Goal: Transaction & Acquisition: Purchase product/service

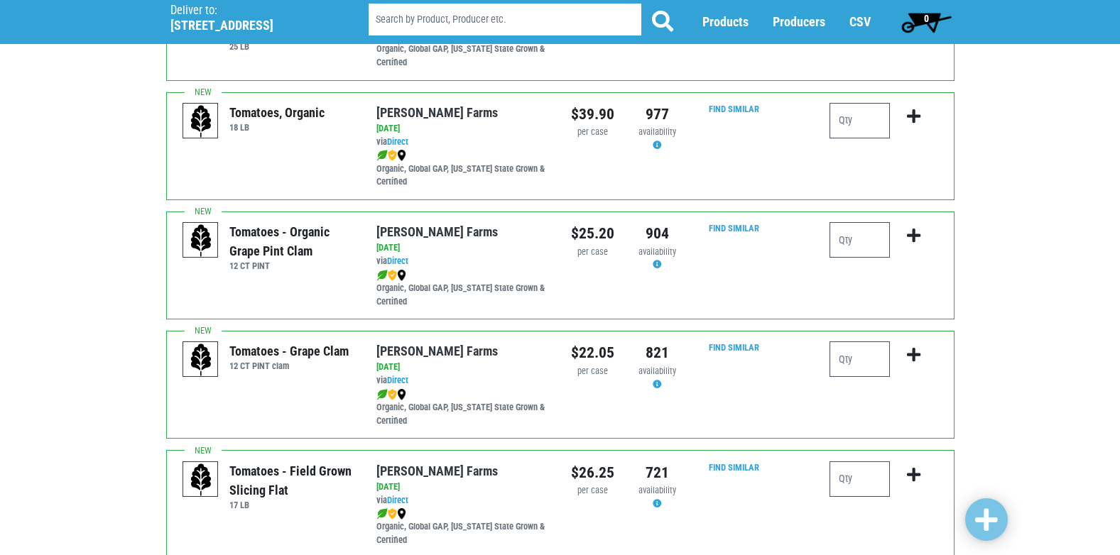
scroll to position [568, 0]
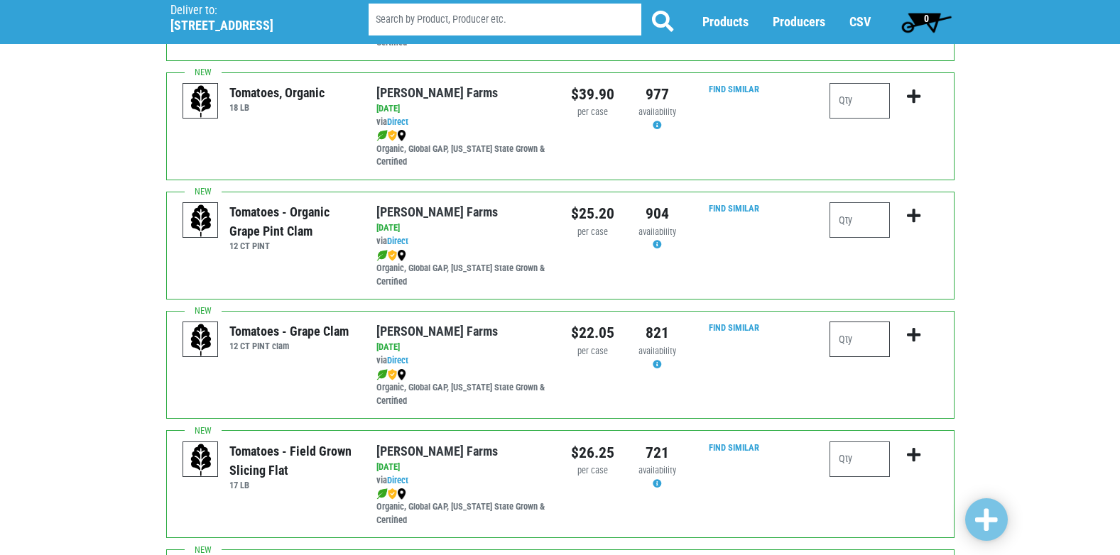
click at [853, 339] on input "number" at bounding box center [860, 340] width 60 height 36
type input "1"
type input "2"
click at [923, 328] on button "submit" at bounding box center [913, 344] width 33 height 45
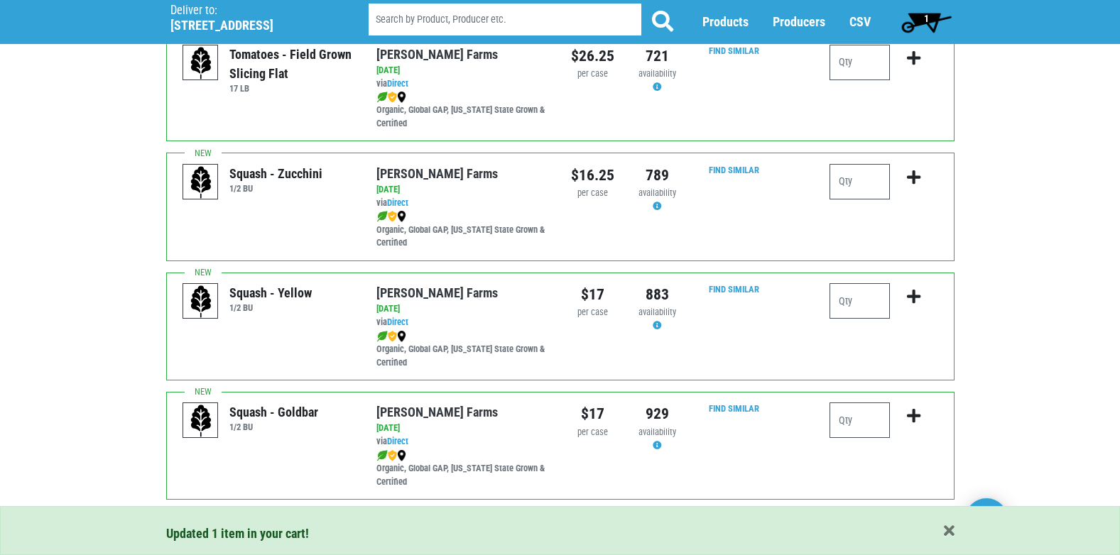
scroll to position [994, 0]
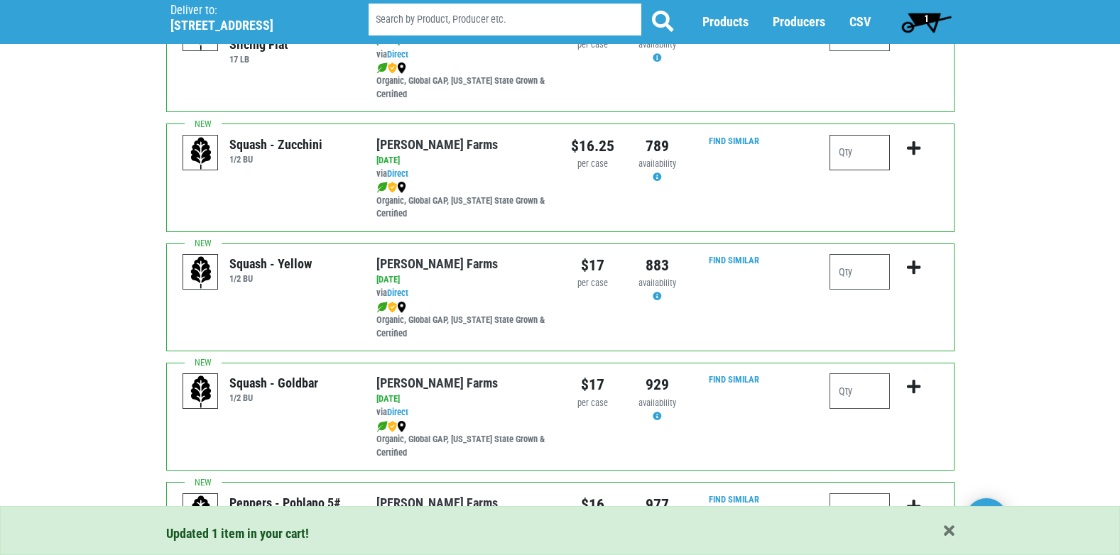
click at [859, 169] on input "number" at bounding box center [860, 153] width 60 height 36
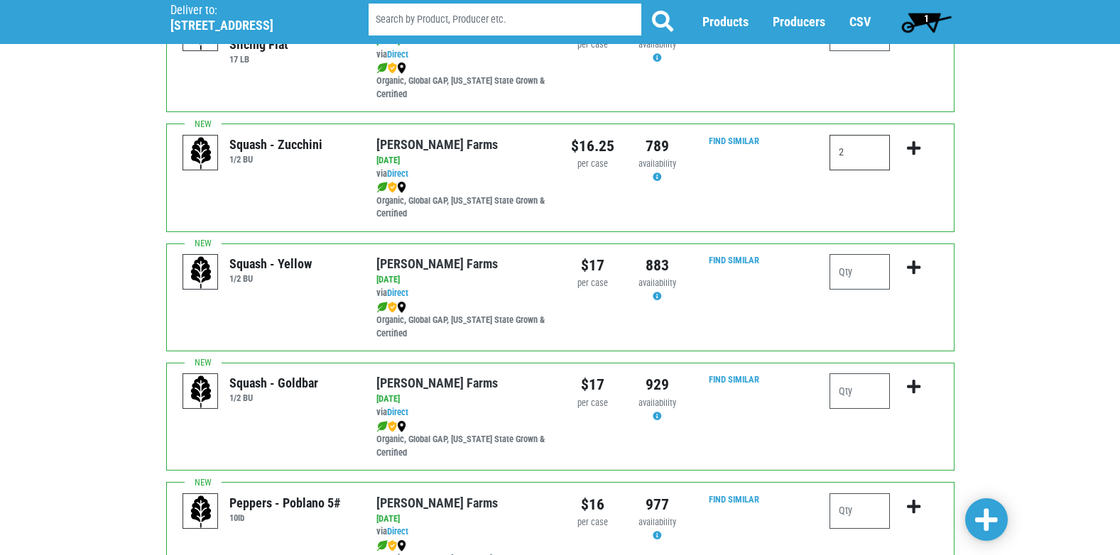
type input "2"
click at [920, 154] on icon "submit" at bounding box center [913, 149] width 13 height 16
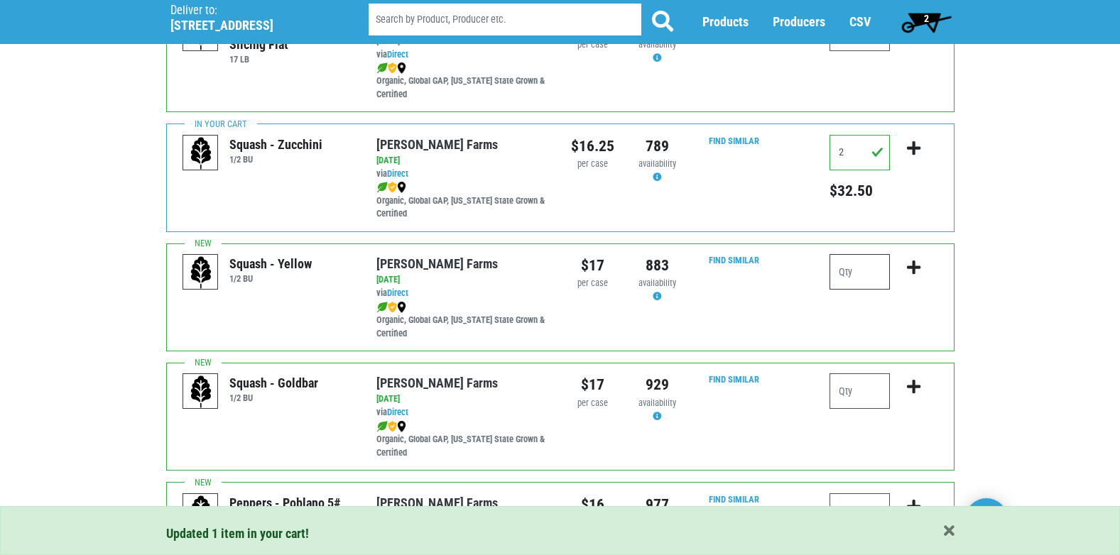
click at [859, 283] on input "number" at bounding box center [860, 272] width 60 height 36
type input "2"
click at [913, 266] on icon "submit" at bounding box center [913, 268] width 13 height 16
click at [854, 398] on input "number" at bounding box center [860, 392] width 60 height 36
type input "1"
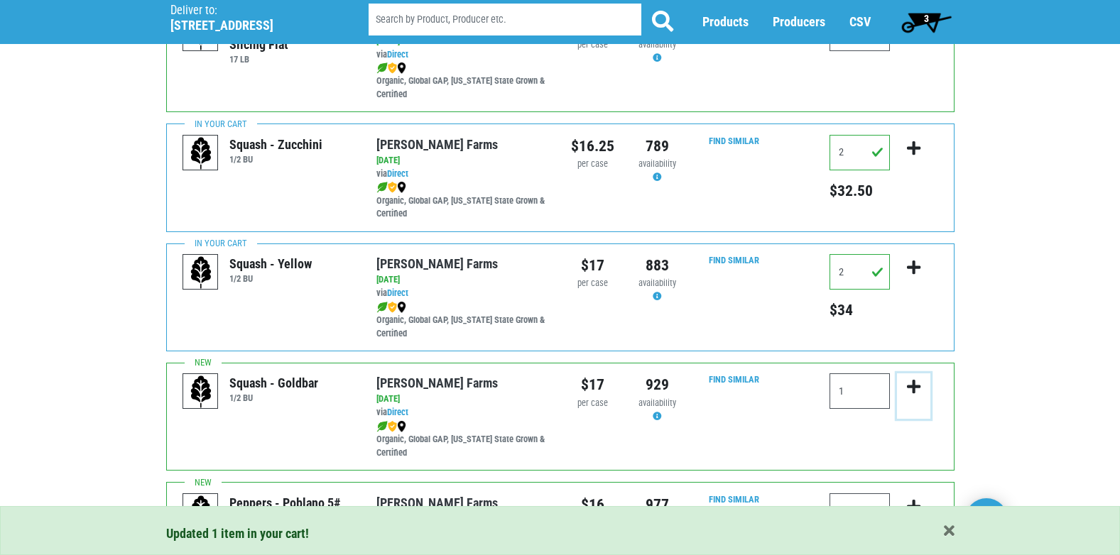
click at [911, 390] on icon "submit" at bounding box center [913, 387] width 13 height 16
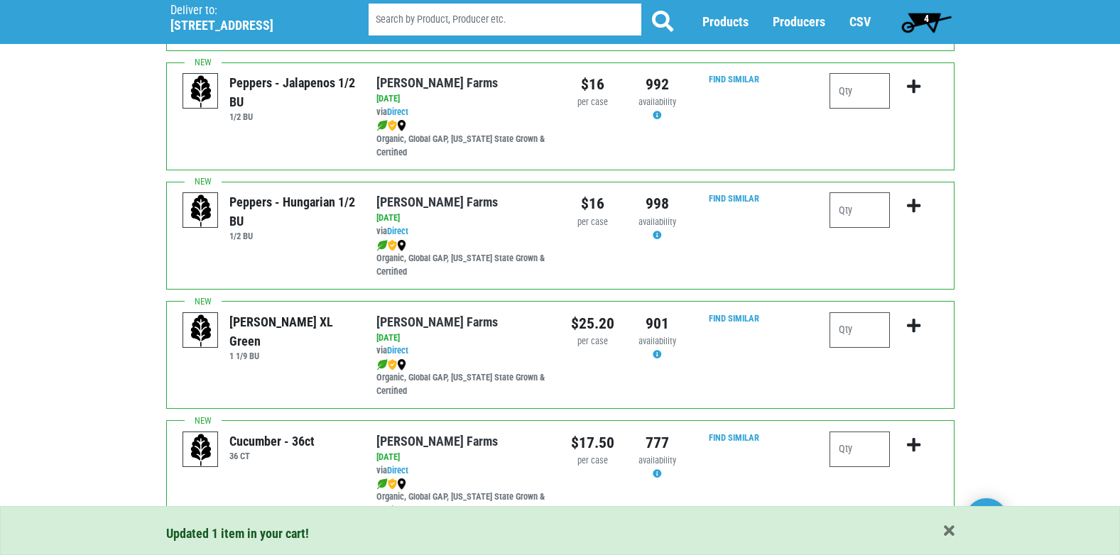
scroll to position [1705, 0]
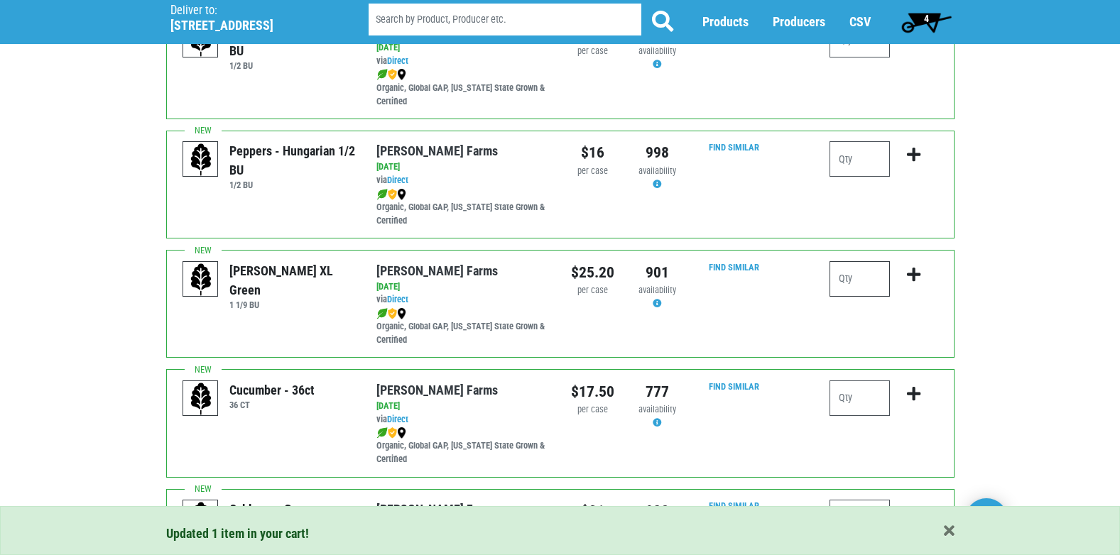
click at [854, 279] on input "number" at bounding box center [860, 279] width 60 height 36
click at [707, 374] on div "Cucumber - 36ct 36 CT Reeves Farms via Direct on 2025-08-12 36 CT UPC: Reeves F…" at bounding box center [560, 423] width 788 height 108
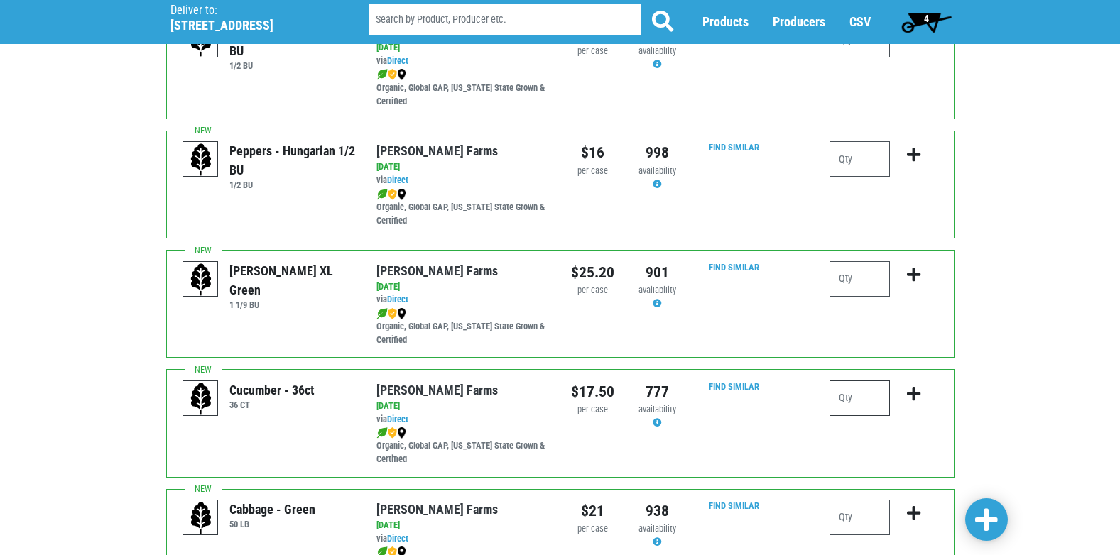
click at [849, 383] on input "number" at bounding box center [860, 399] width 60 height 36
type input "1"
click at [906, 391] on button "submit" at bounding box center [913, 403] width 33 height 45
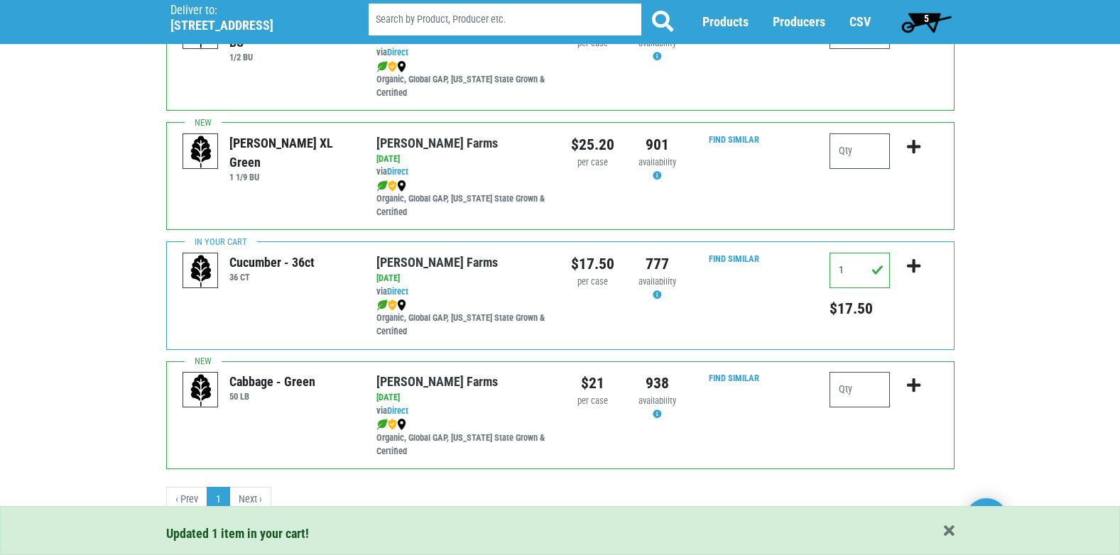
scroll to position [1837, 0]
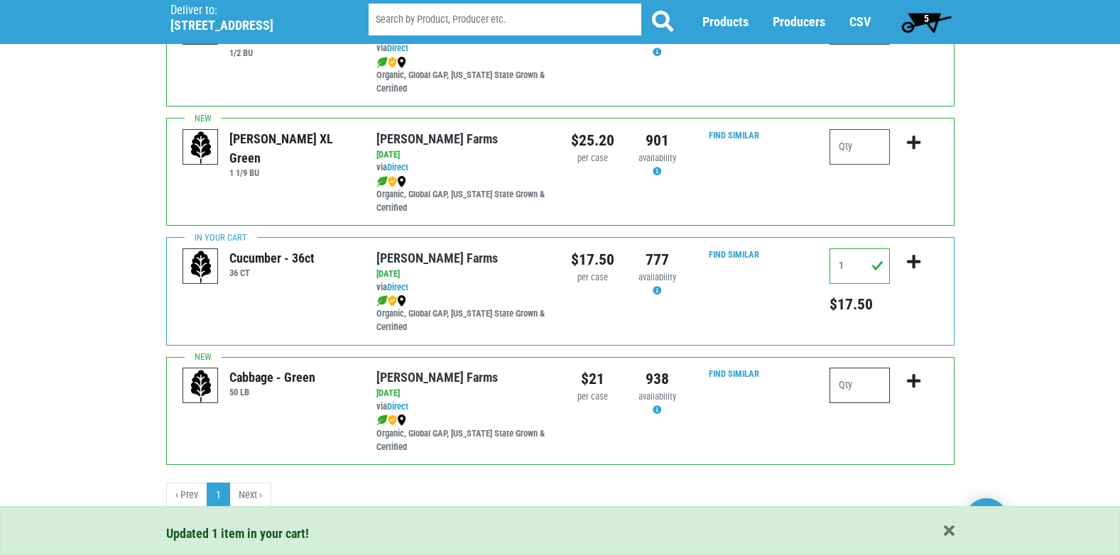
click at [858, 393] on input "number" at bounding box center [860, 386] width 60 height 36
type input "1"
click at [918, 380] on icon "submit" at bounding box center [913, 382] width 13 height 16
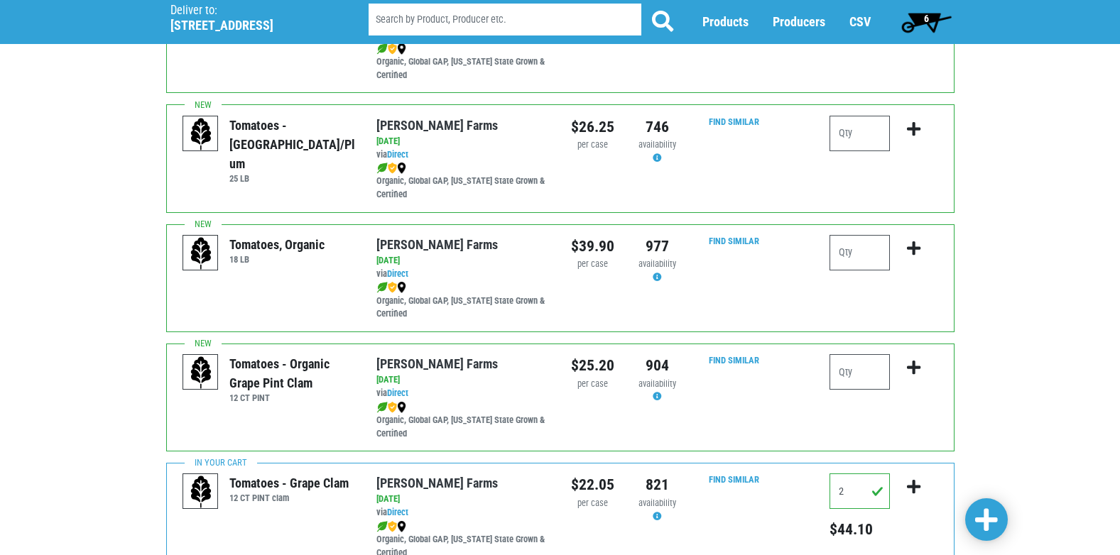
scroll to position [639, 0]
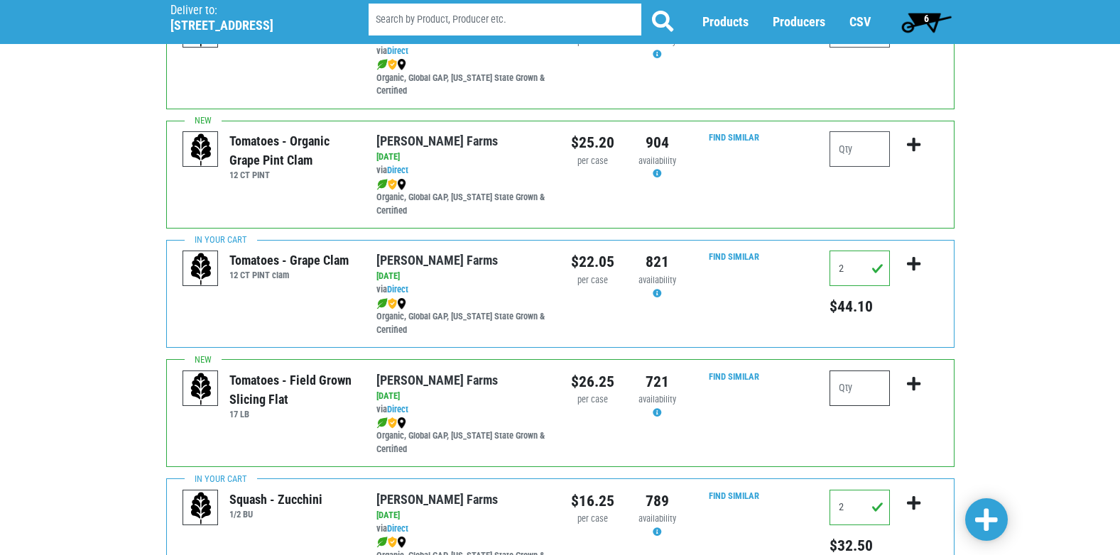
click at [861, 393] on input "number" at bounding box center [860, 389] width 60 height 36
type input "1"
click at [899, 380] on button "submit" at bounding box center [913, 393] width 33 height 45
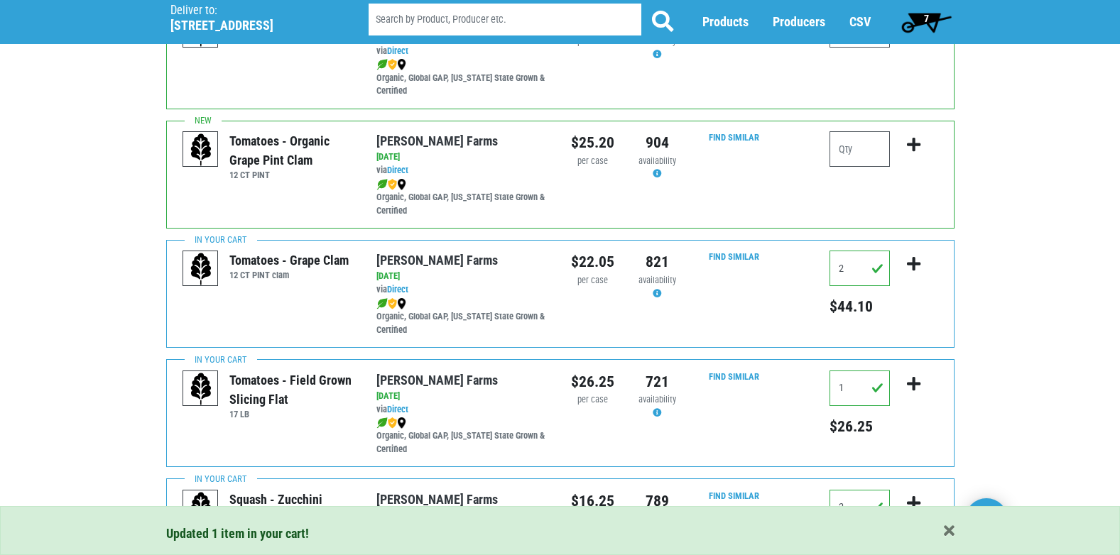
click at [929, 18] on span "7" at bounding box center [926, 22] width 63 height 28
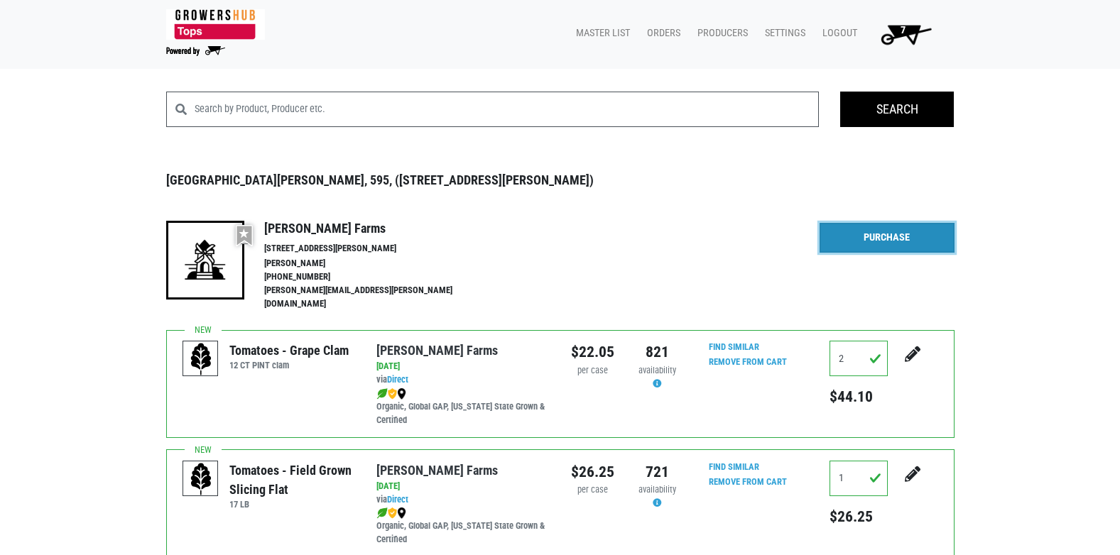
click at [872, 232] on link "Purchase" at bounding box center [887, 238] width 135 height 30
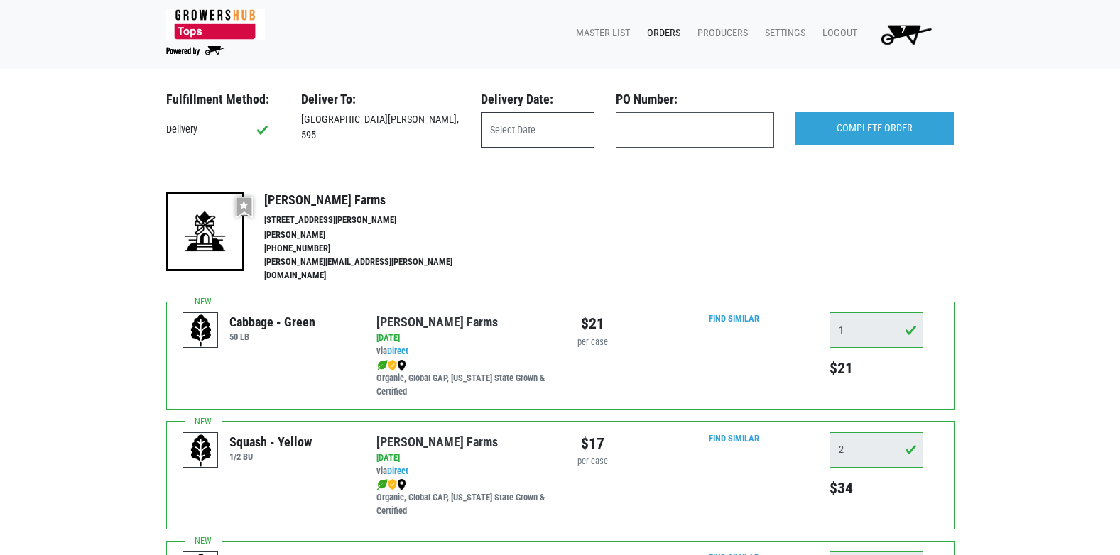
click at [515, 119] on input "text" at bounding box center [538, 130] width 114 height 36
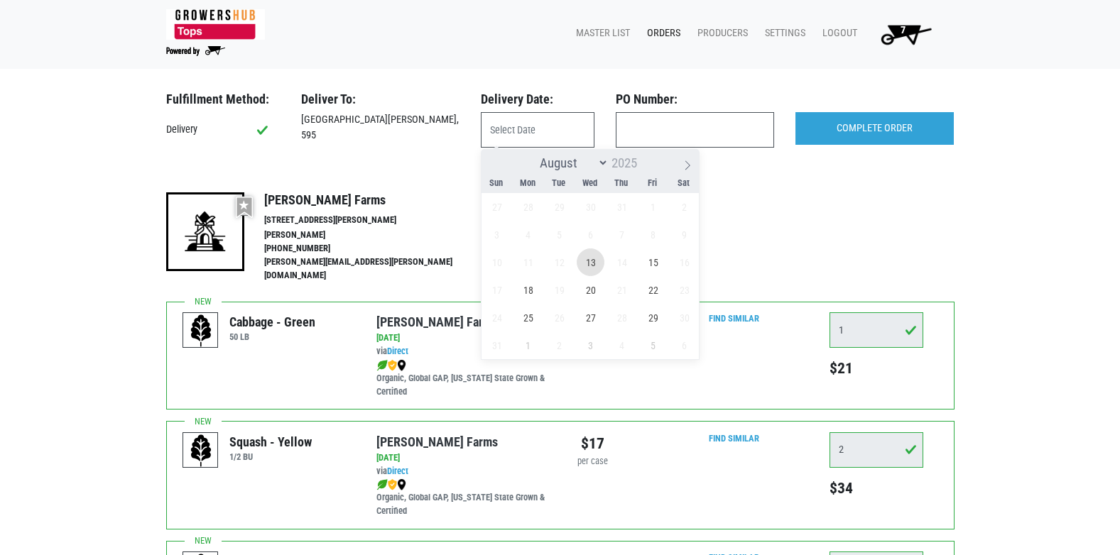
click at [592, 265] on span "13" at bounding box center [591, 263] width 28 height 28
type input "[DATE]"
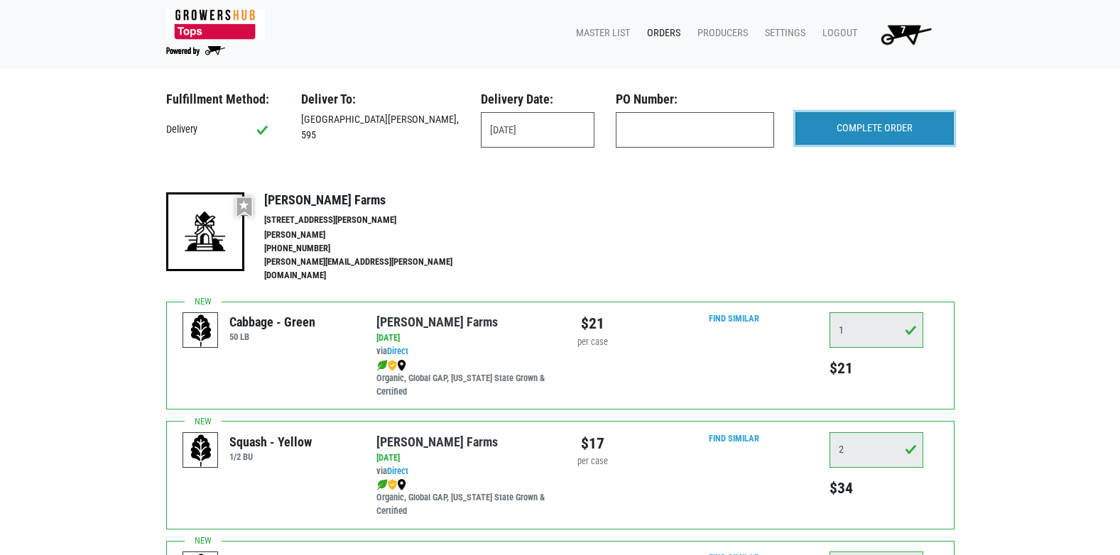
click at [822, 128] on input "COMPLETE ORDER" at bounding box center [874, 128] width 158 height 33
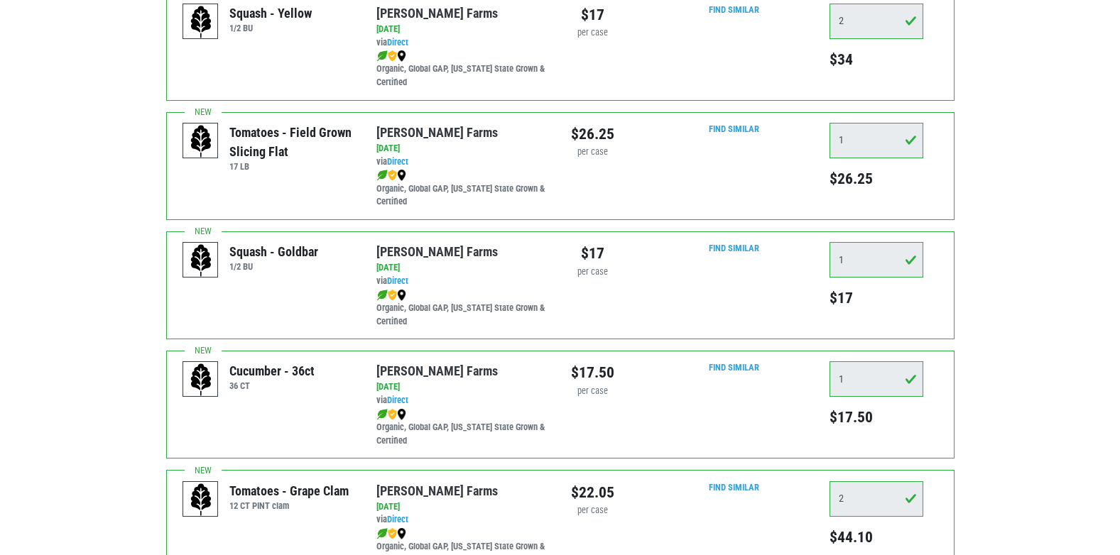
scroll to position [426, 0]
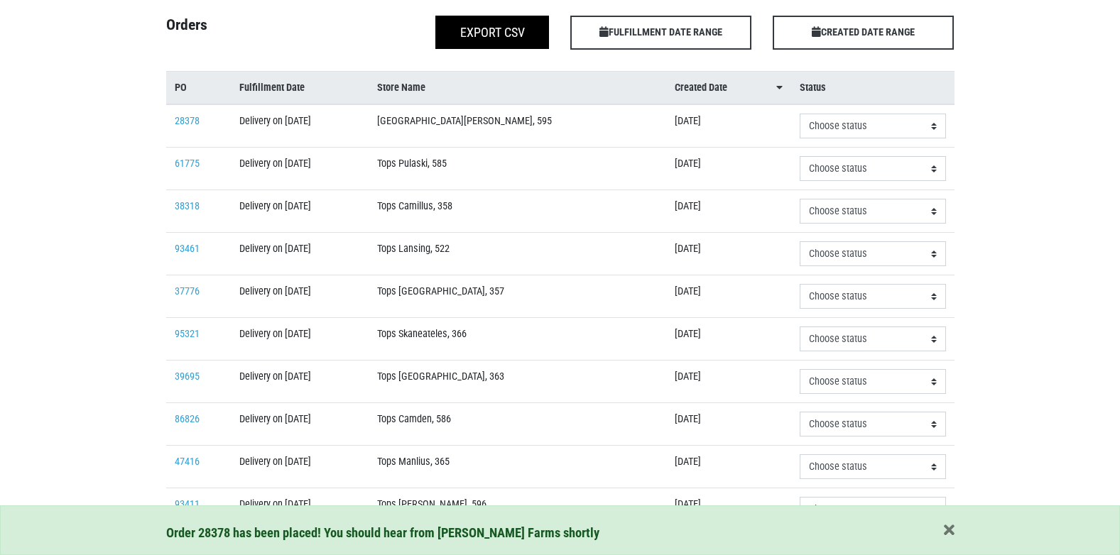
scroll to position [284, 0]
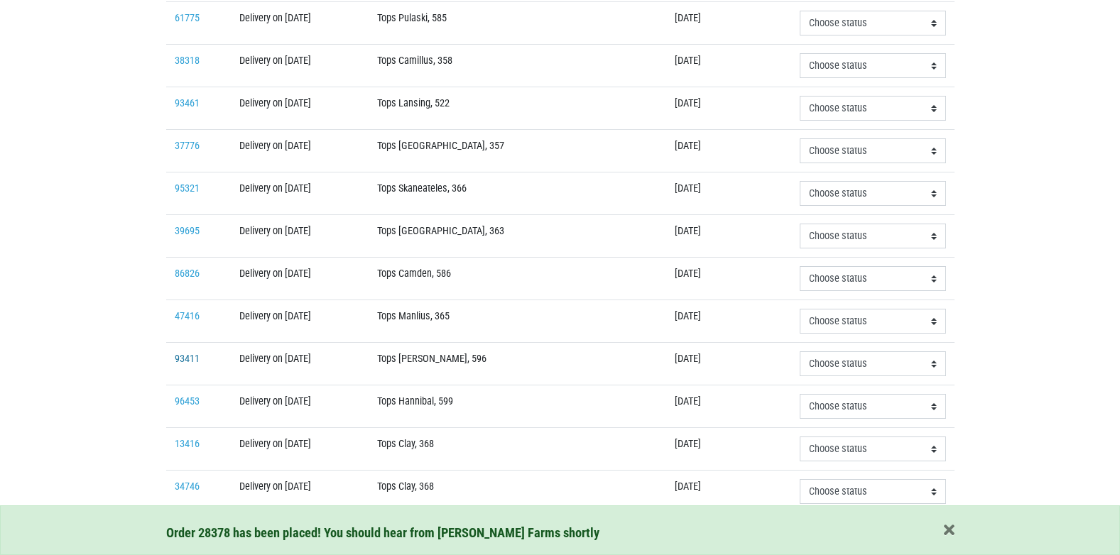
click at [192, 358] on link "93411" at bounding box center [187, 359] width 25 height 12
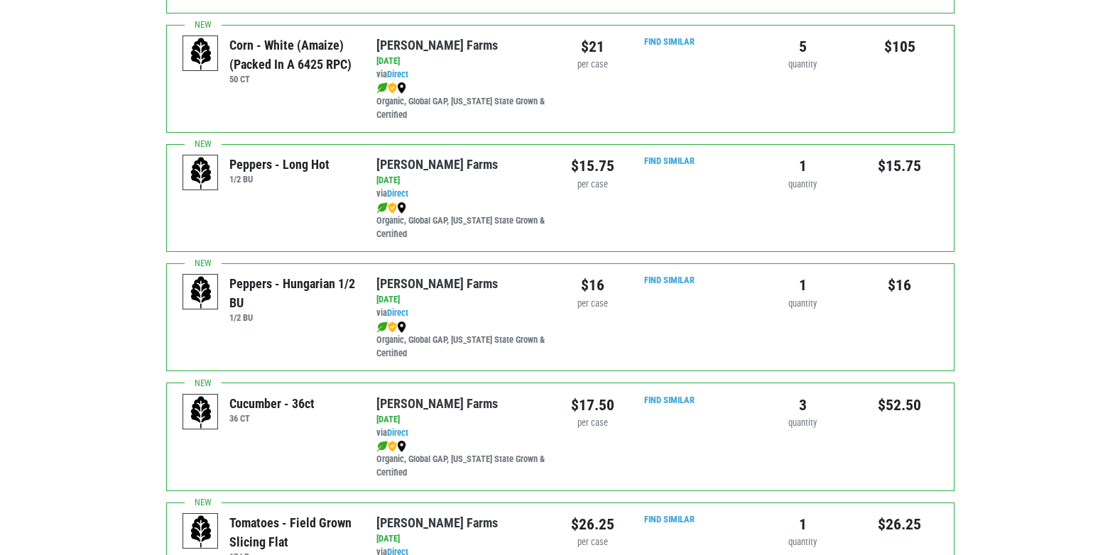
scroll to position [710, 0]
